Goal: Find contact information: Find contact information

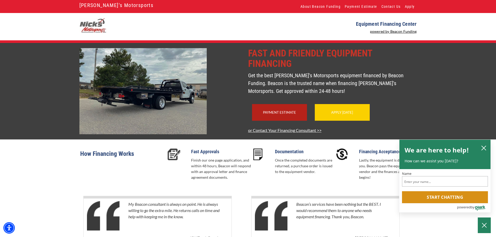
click at [331, 121] on div "Apply Today" at bounding box center [342, 112] width 55 height 17
click at [485, 147] on icon "close chatbox" at bounding box center [483, 148] width 5 height 5
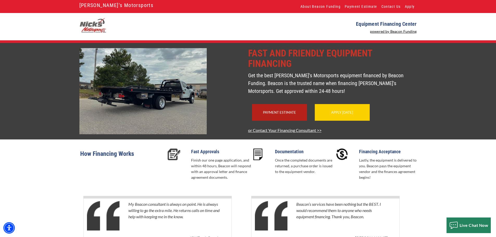
click at [362, 121] on div "Apply Today" at bounding box center [342, 112] width 55 height 17
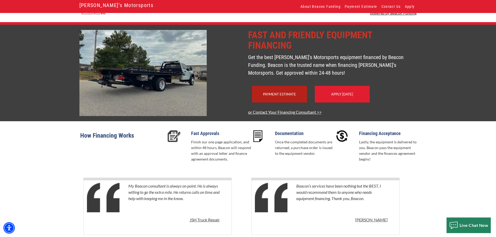
scroll to position [49, 0]
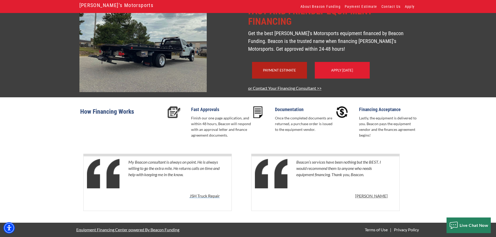
click at [195, 193] on p "JSH Truck Repair" at bounding box center [205, 196] width 30 height 6
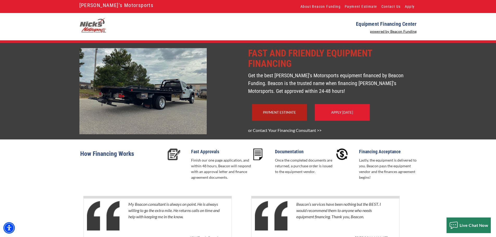
click at [296, 133] on link "or Contact Your Financing Consultant >>" at bounding box center [284, 130] width 73 height 5
